Goal: Task Accomplishment & Management: Complete application form

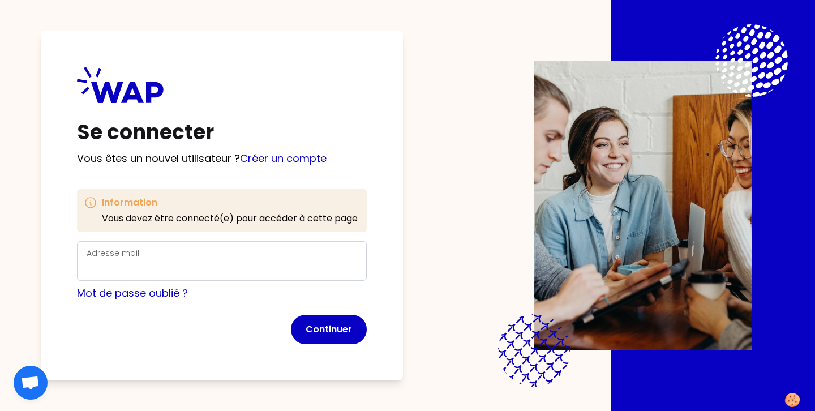
click at [108, 254] on label "Adresse mail" at bounding box center [113, 252] width 53 height 11
click at [108, 260] on input "Adresse mail" at bounding box center [222, 268] width 271 height 16
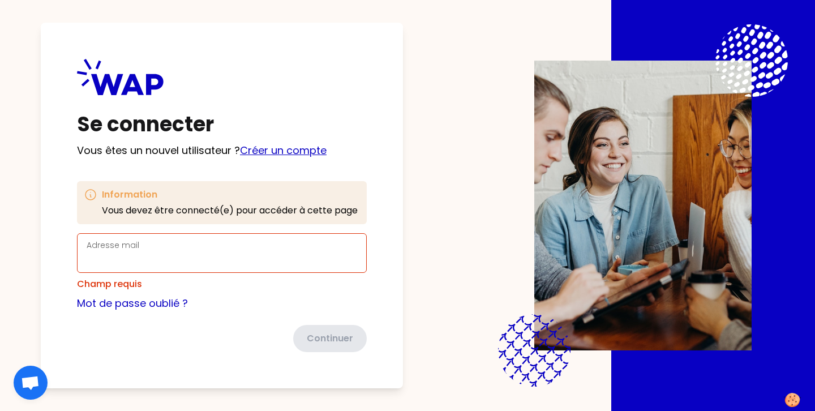
click at [271, 146] on link "Créer un compte" at bounding box center [283, 150] width 87 height 14
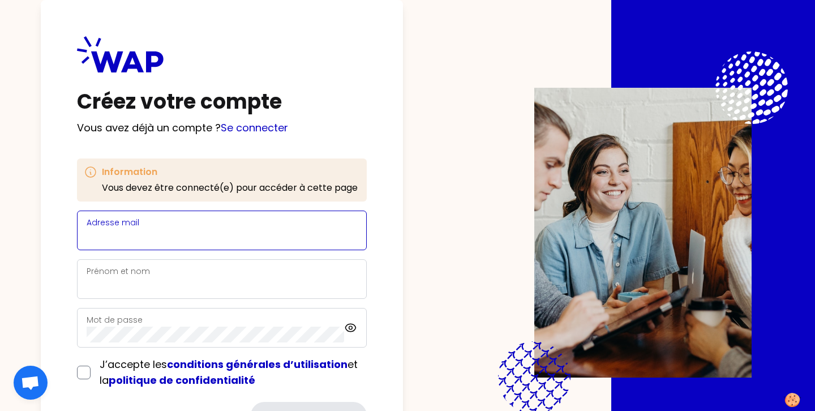
click at [194, 231] on input "Adresse mail" at bounding box center [222, 237] width 271 height 16
paste input "[EMAIL_ADDRESS][DOMAIN_NAME]"
type input "[EMAIL_ADDRESS][DOMAIN_NAME]"
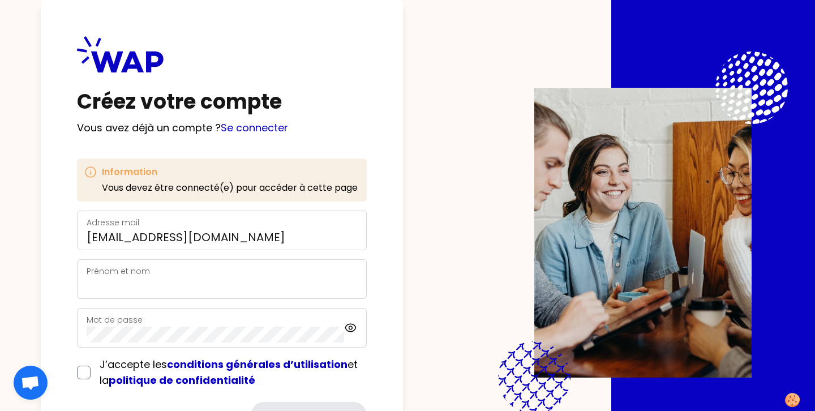
click at [156, 277] on div "Prénom et nom" at bounding box center [222, 278] width 271 height 29
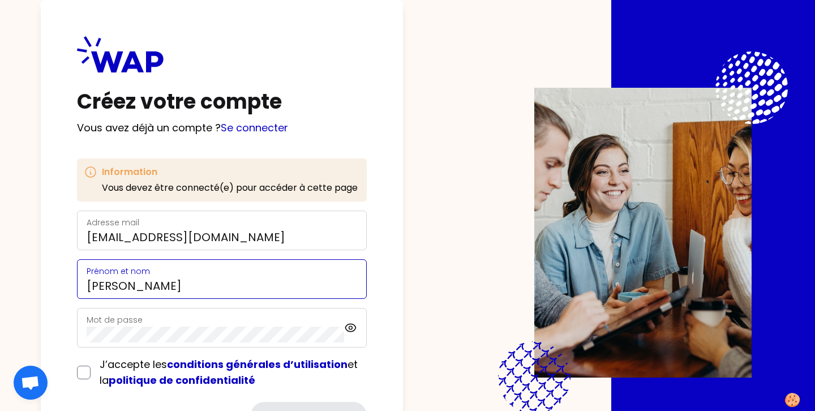
type input "[PERSON_NAME]"
click at [105, 325] on label "Mot de passe" at bounding box center [115, 319] width 56 height 11
click at [349, 327] on icon at bounding box center [350, 327] width 3 height 3
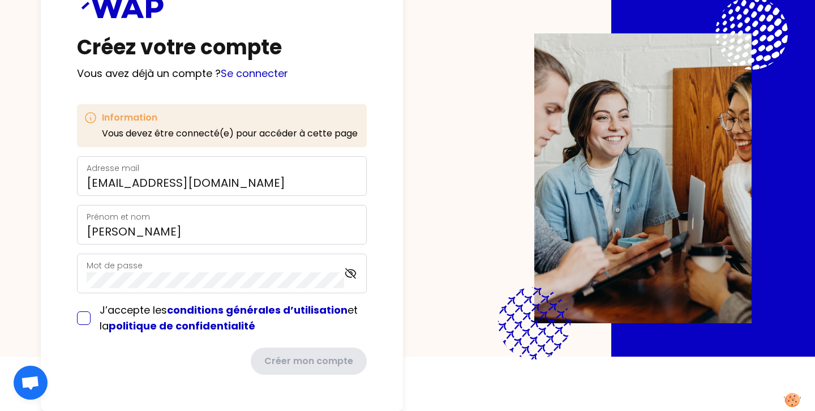
click at [78, 321] on input "checkbox" at bounding box center [84, 318] width 14 height 14
checkbox input "true"
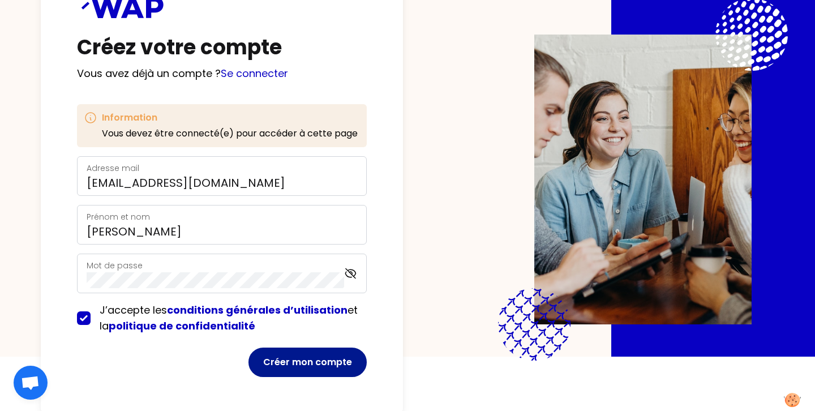
click at [294, 360] on button "Créer mon compte" at bounding box center [308, 362] width 118 height 29
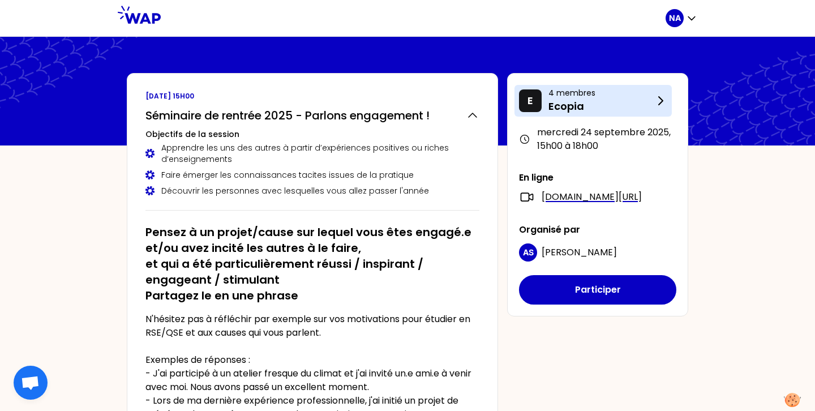
click at [622, 100] on p "Ecopia" at bounding box center [601, 107] width 105 height 16
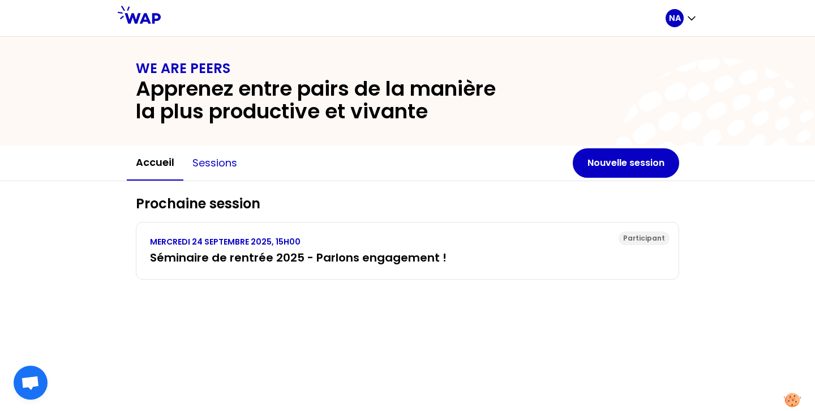
click at [219, 178] on button "Sessions" at bounding box center [214, 163] width 63 height 34
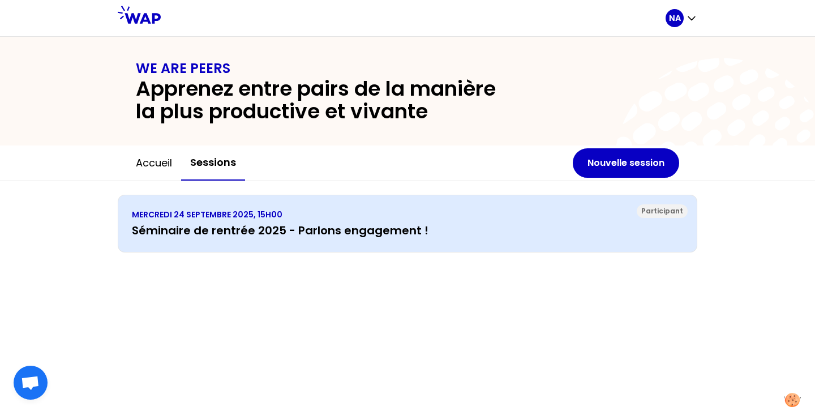
click at [281, 217] on p "MERCREDI 24 SEPTEMBRE 2025, 15H00" at bounding box center [408, 214] width 552 height 11
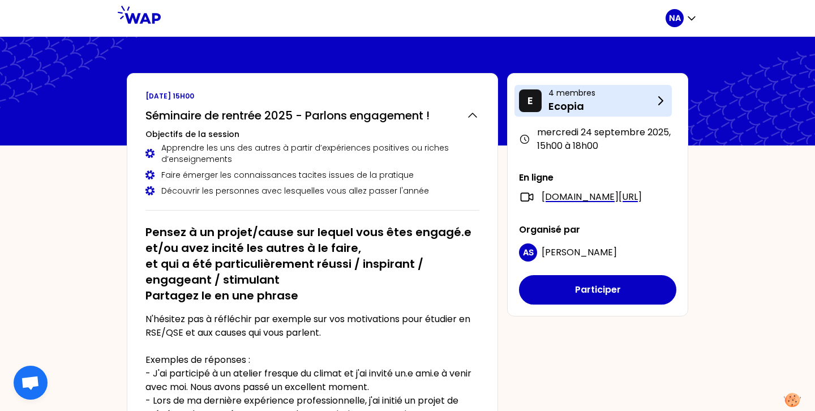
click at [564, 100] on p "Ecopia" at bounding box center [601, 107] width 105 height 16
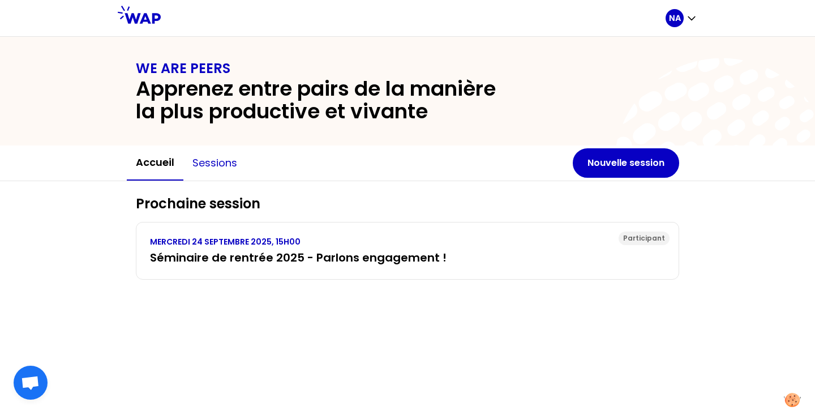
click at [206, 169] on button "Sessions" at bounding box center [214, 163] width 63 height 34
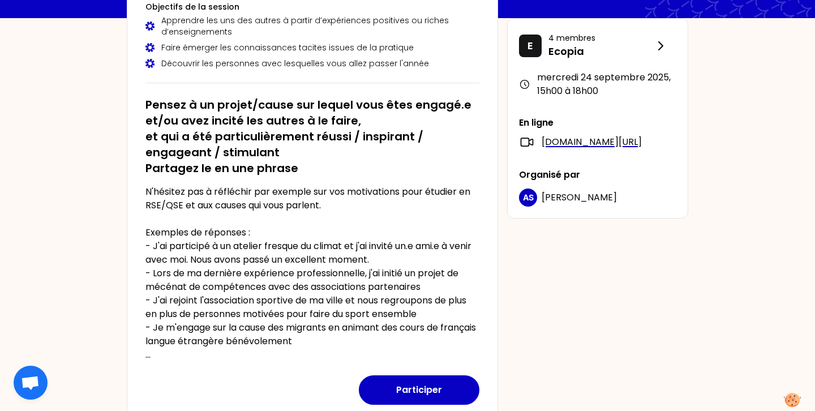
scroll to position [130, 0]
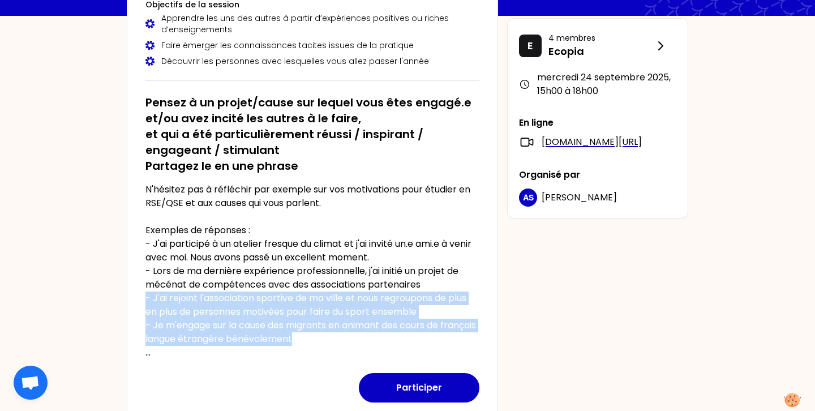
drag, startPoint x: 333, startPoint y: 341, endPoint x: 144, endPoint y: 299, distance: 193.3
click at [144, 298] on div "[DATE] 15h00 Séminaire de rentrée 2025 - Parlons engagement ! Objectifs de la s…" at bounding box center [313, 182] width 372 height 478
click at [139, 304] on div "[DATE] 15h00 Séminaire de rentrée 2025 - Parlons engagement ! Objectifs de la s…" at bounding box center [313, 182] width 372 height 478
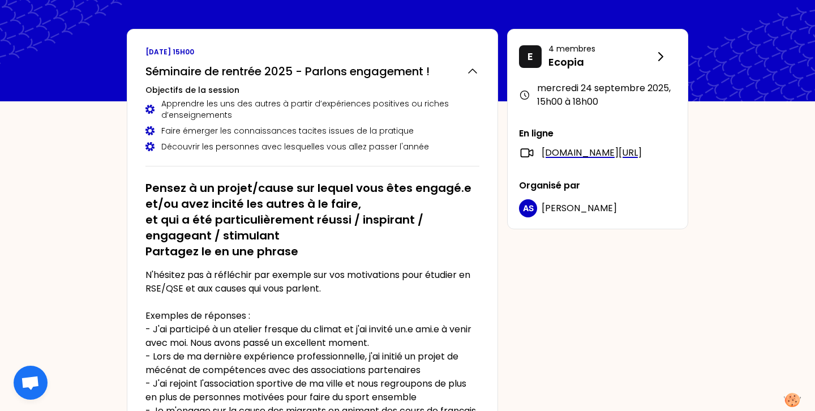
scroll to position [0, 0]
